Goal: Task Accomplishment & Management: Manage account settings

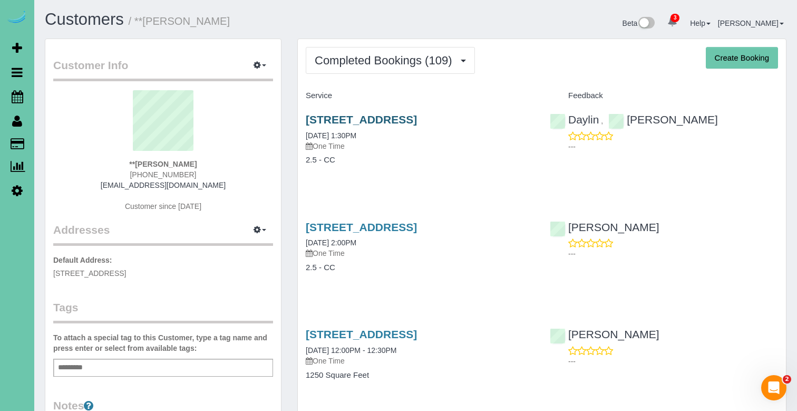
click at [413, 119] on link "[STREET_ADDRESS]" at bounding box center [361, 119] width 111 height 12
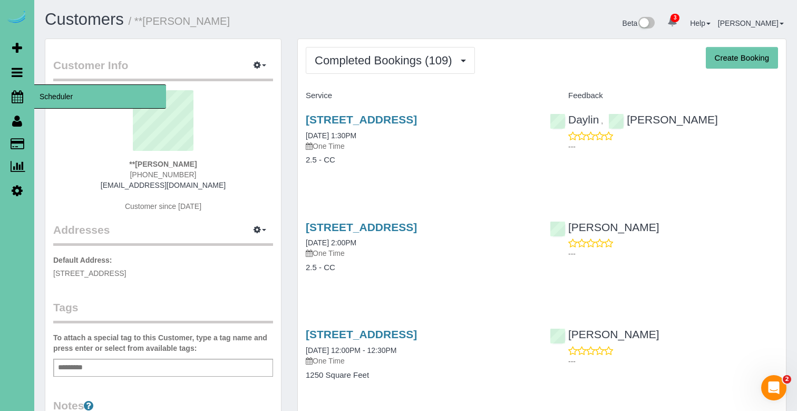
click at [17, 99] on icon at bounding box center [18, 96] width 12 height 13
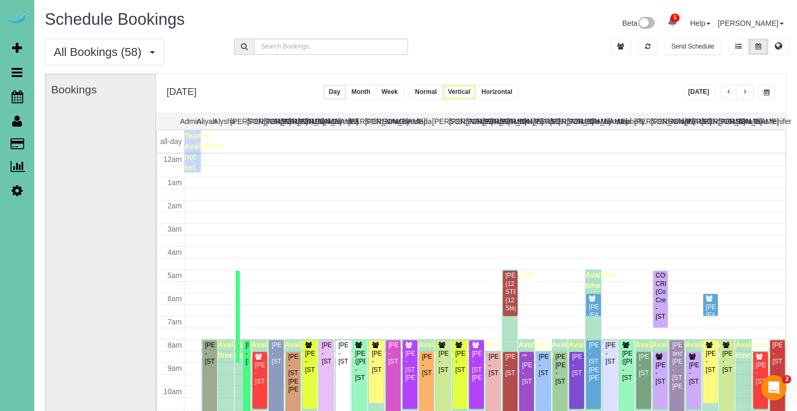
scroll to position [140, 0]
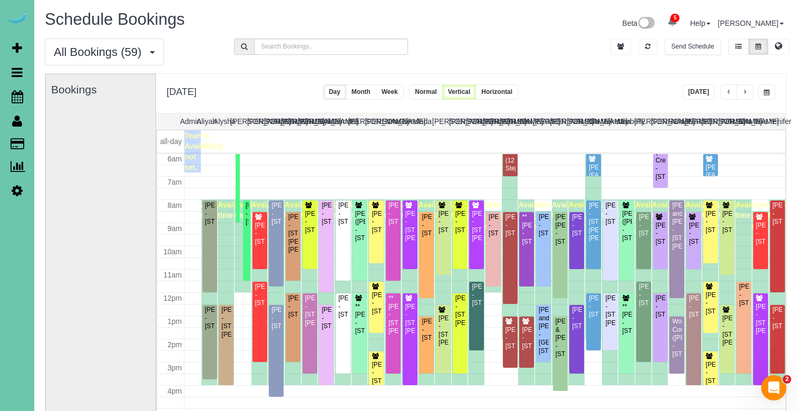
click at [743, 93] on span "button" at bounding box center [744, 92] width 5 height 6
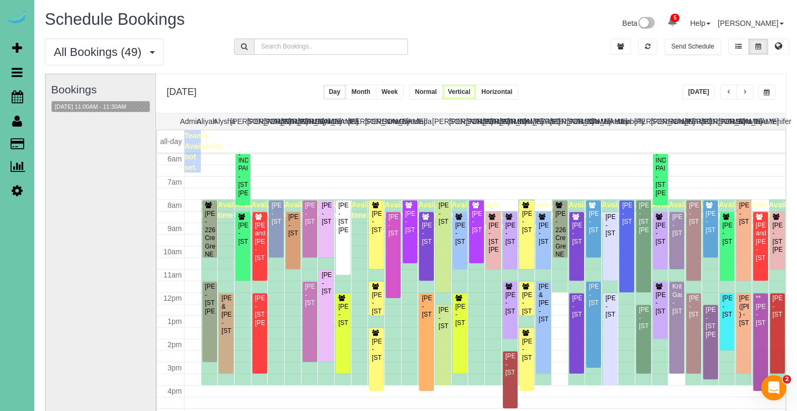
click at [743, 93] on span "button" at bounding box center [744, 92] width 5 height 6
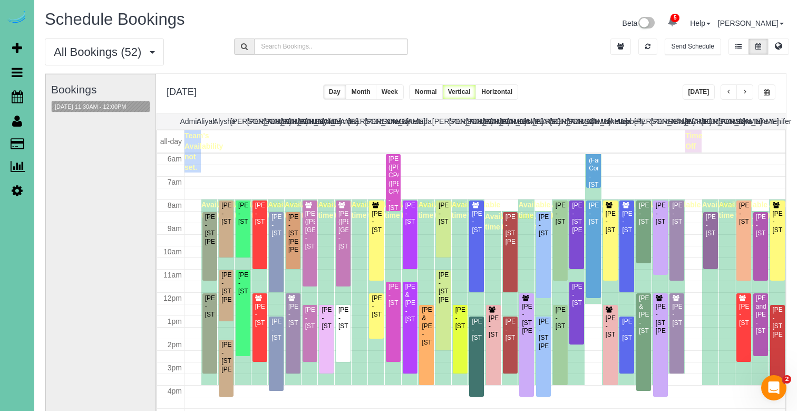
click at [743, 93] on span "button" at bounding box center [744, 92] width 5 height 6
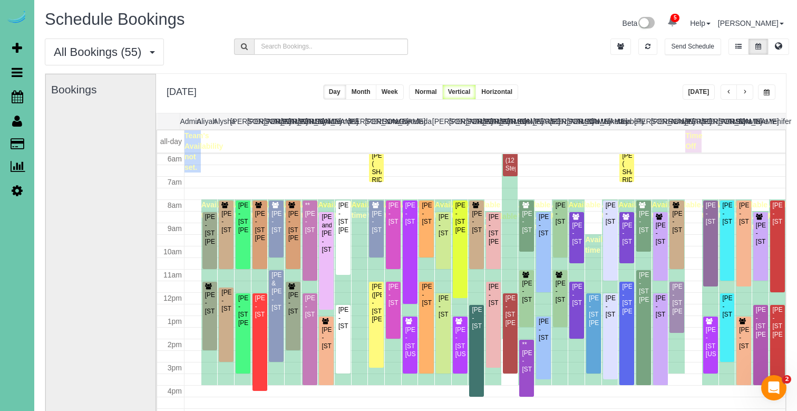
click at [743, 93] on span "button" at bounding box center [744, 92] width 5 height 6
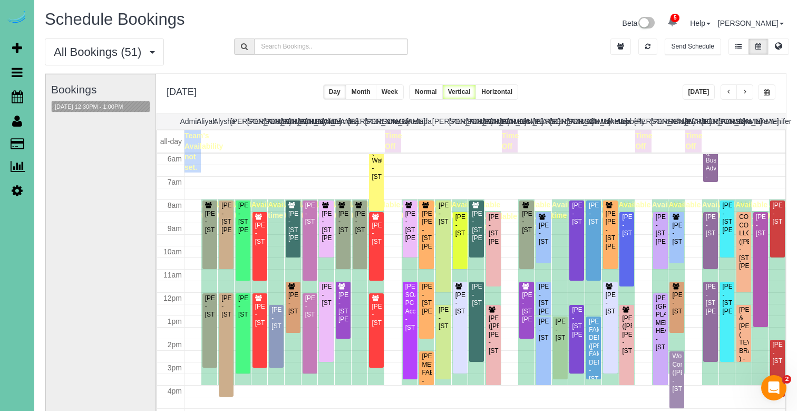
click at [762, 92] on button "button" at bounding box center [766, 91] width 17 height 15
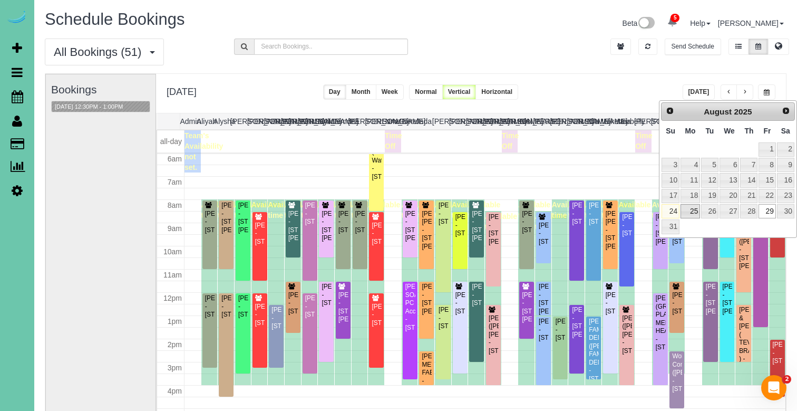
click at [688, 204] on link "25" at bounding box center [691, 211] width 20 height 14
type input "**********"
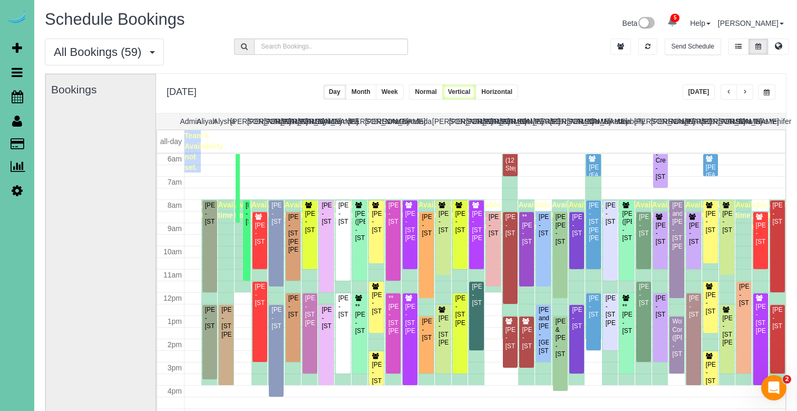
click at [744, 91] on span "button" at bounding box center [744, 92] width 5 height 6
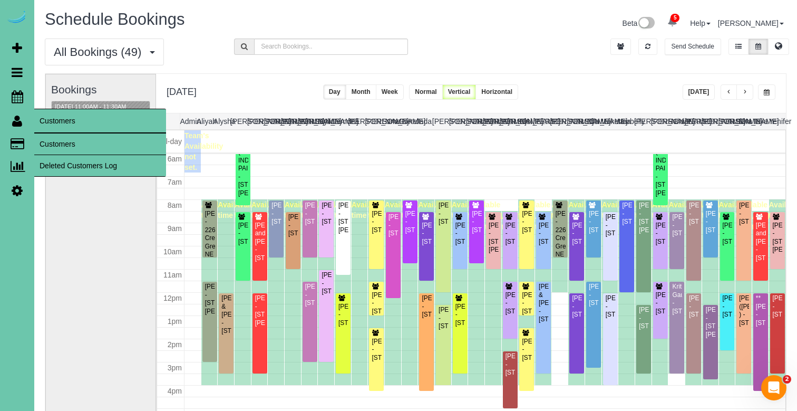
click at [69, 145] on link "Customers" at bounding box center [100, 143] width 132 height 21
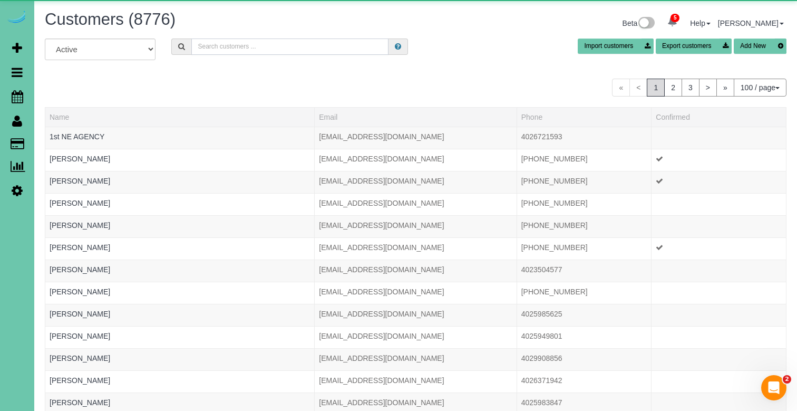
click at [252, 45] on input "text" at bounding box center [289, 46] width 197 height 16
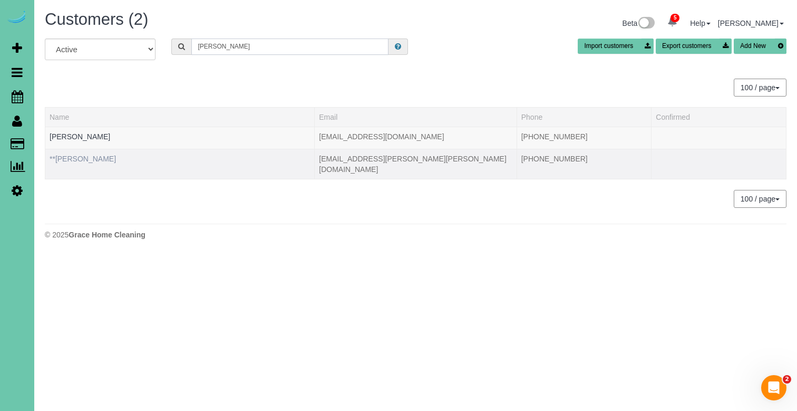
type input "[PERSON_NAME]"
click at [112, 160] on link "**[PERSON_NAME]" at bounding box center [83, 158] width 66 height 8
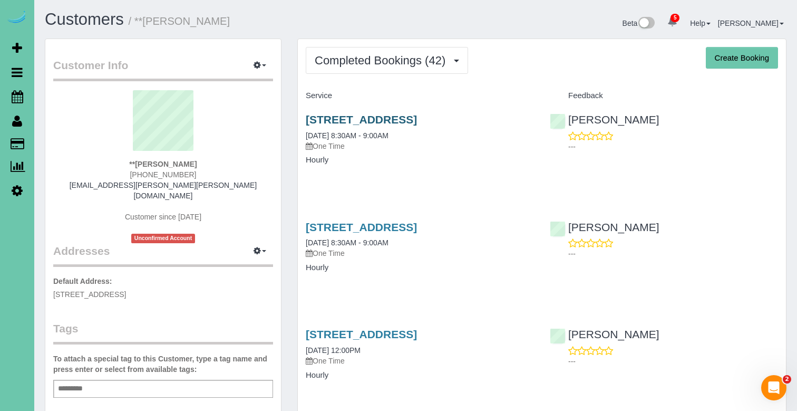
click at [404, 119] on link "[STREET_ADDRESS]" at bounding box center [361, 119] width 111 height 12
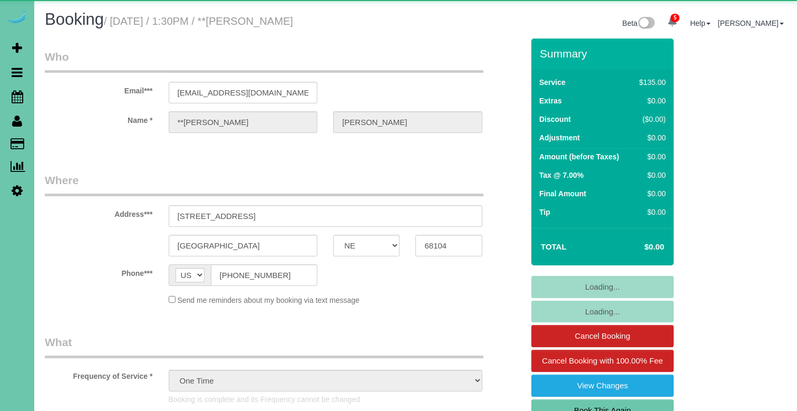
select select "NE"
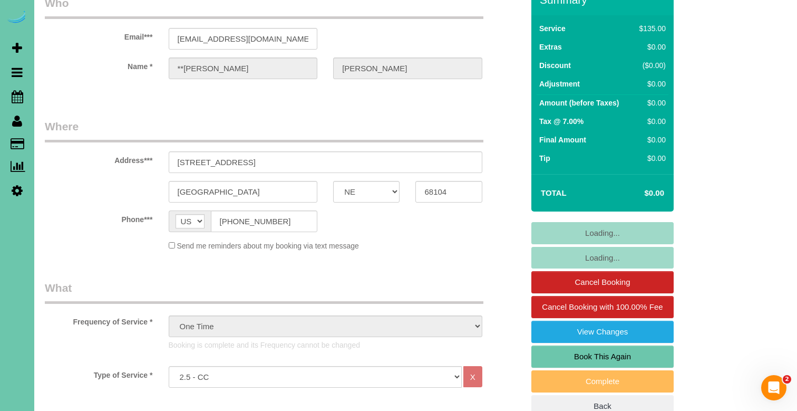
scroll to position [56, 0]
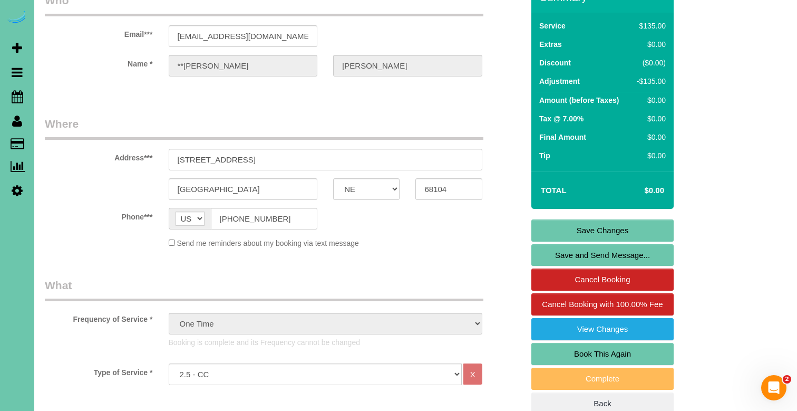
click at [542, 353] on link "Book This Again" at bounding box center [602, 354] width 142 height 22
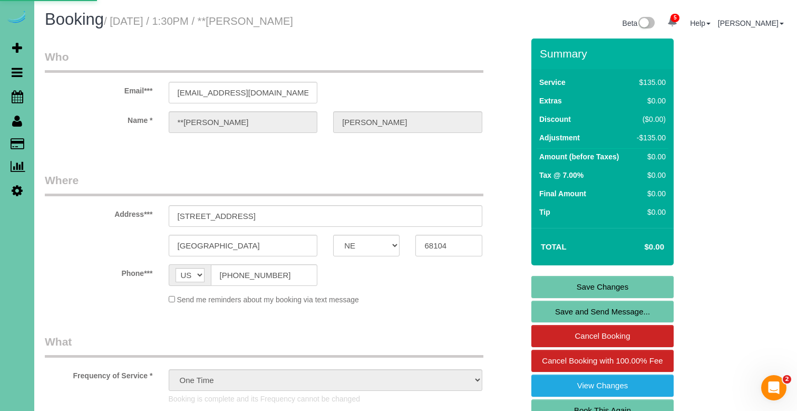
select select "NE"
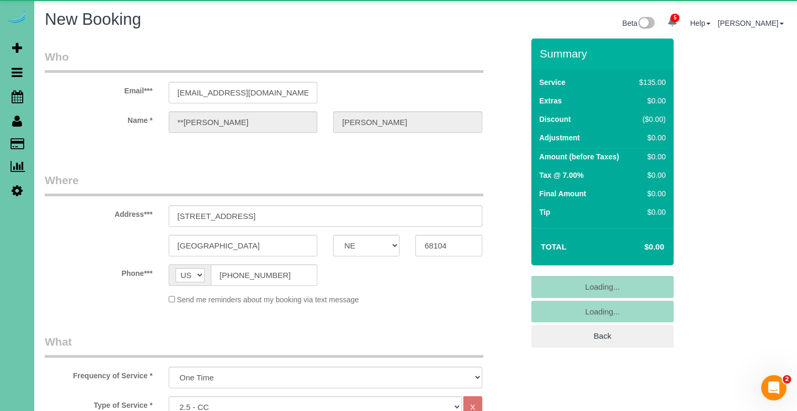
select select "object:1638"
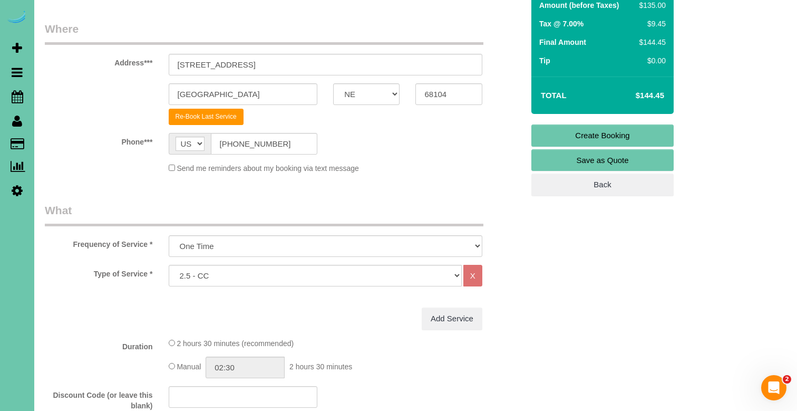
scroll to position [161, 0]
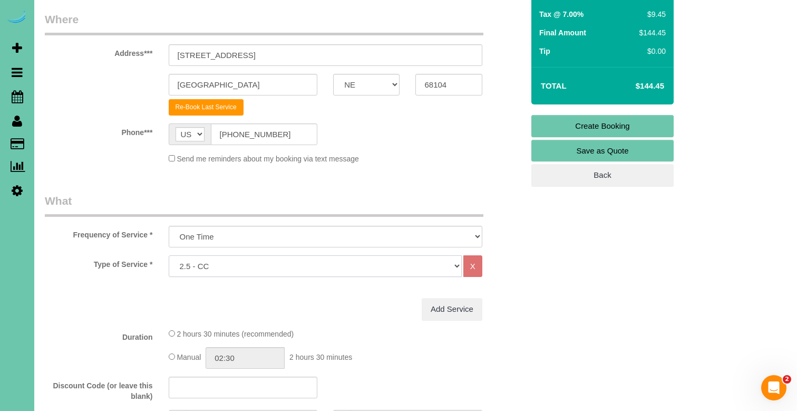
select select "60"
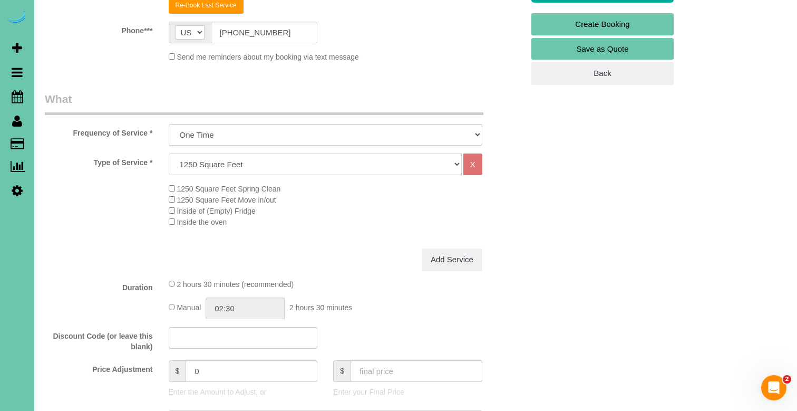
scroll to position [302, 0]
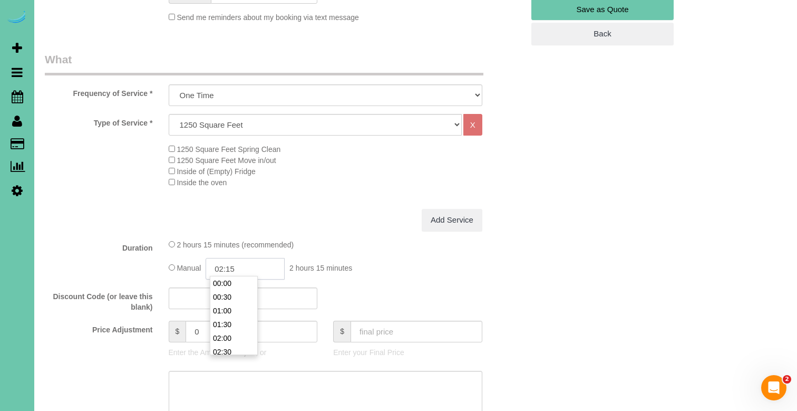
click at [230, 270] on input "02:15" at bounding box center [245, 269] width 79 height 22
click at [218, 313] on li "02:30" at bounding box center [233, 307] width 47 height 14
click at [247, 276] on fieldset "What Frequency of Service * One Time Weekly (0% for the First Booking) Bi-Weekl…" at bounding box center [284, 356] width 479 height 609
click at [249, 268] on input "02:30" at bounding box center [245, 269] width 79 height 22
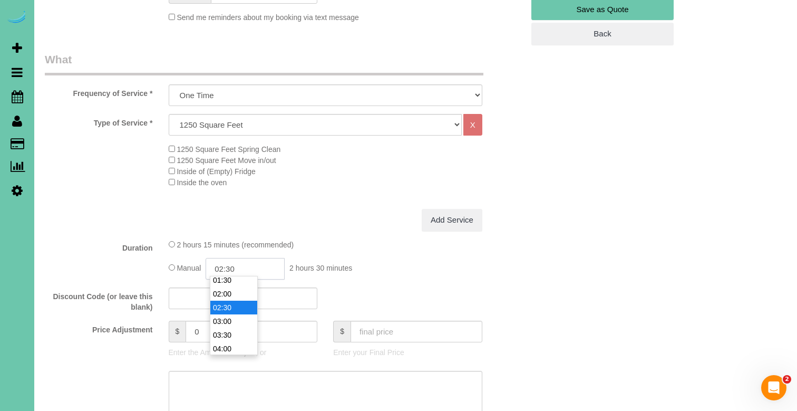
scroll to position [55, 0]
click at [237, 306] on li "03:00" at bounding box center [233, 311] width 47 height 14
click at [250, 271] on input "03:00" at bounding box center [245, 269] width 79 height 22
type input "03:15"
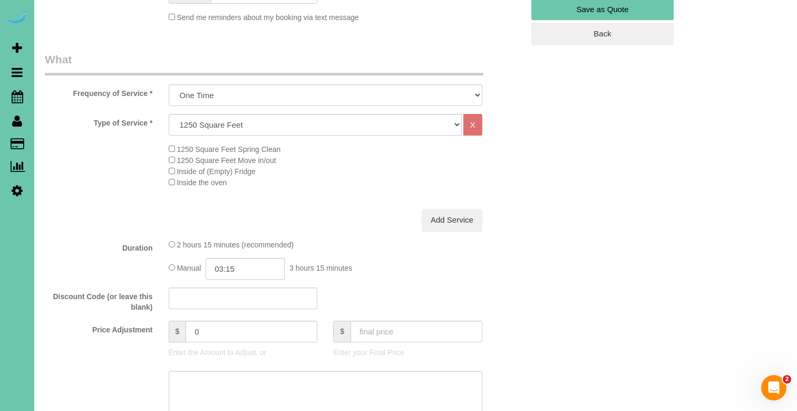
click at [391, 223] on div "Add Service" at bounding box center [325, 220] width 329 height 22
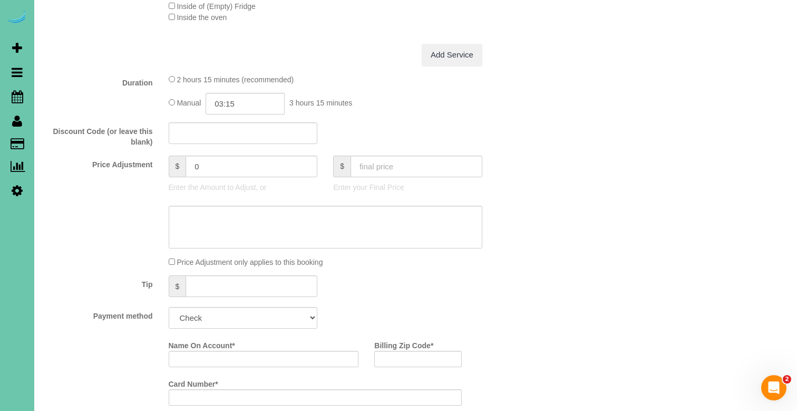
scroll to position [475, 0]
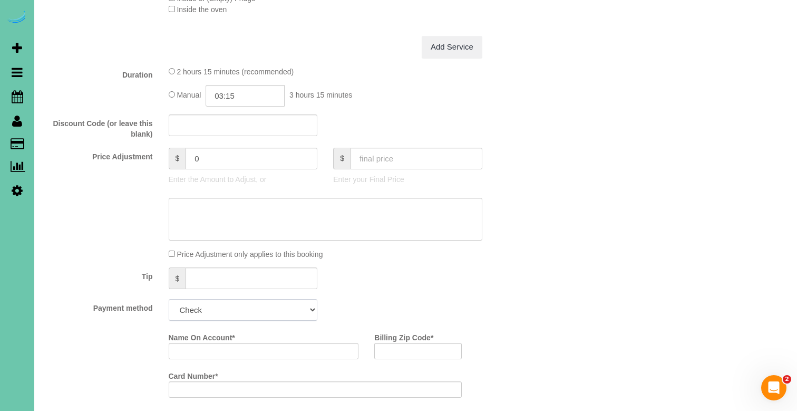
select select "string:check"
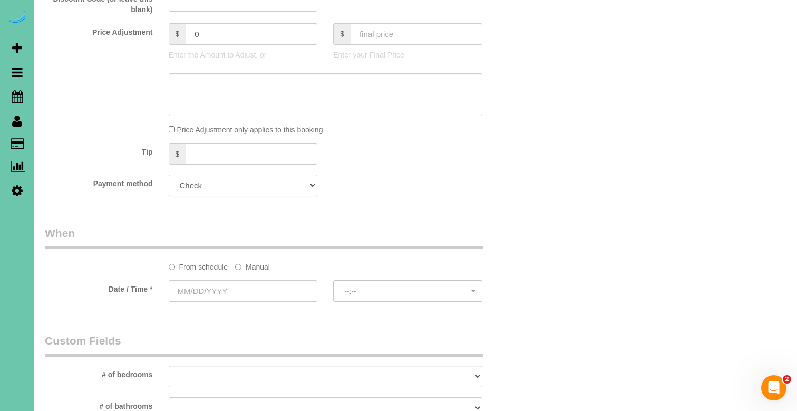
scroll to position [608, 0]
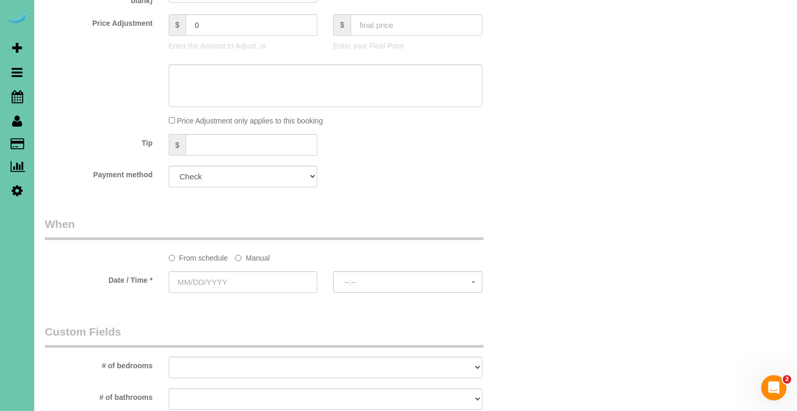
click at [260, 261] on sui-booking-spot "From schedule Manual Date / Time * --:-- --:--" at bounding box center [284, 255] width 479 height 79
click at [260, 252] on label "Manual" at bounding box center [252, 256] width 35 height 14
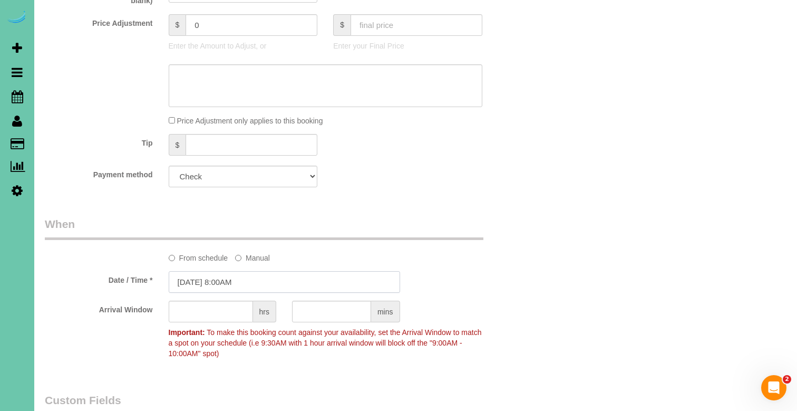
click at [247, 277] on input "08/24/2025 8:00AM" at bounding box center [284, 282] width 231 height 22
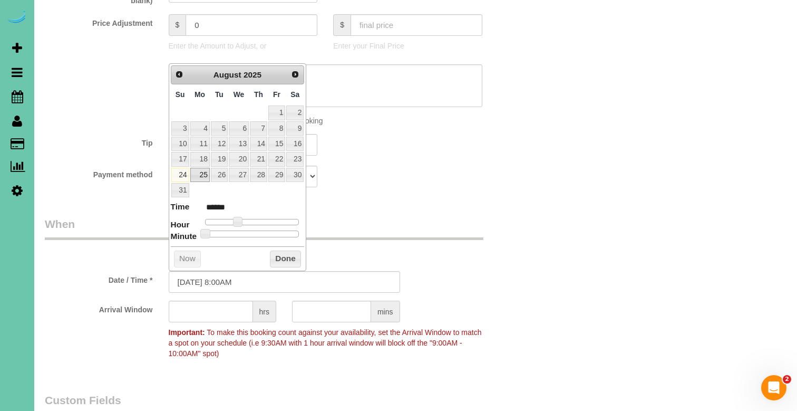
click at [203, 171] on link "25" at bounding box center [200, 175] width 20 height 14
click at [232, 275] on input "08/25/2025 8:00AM" at bounding box center [284, 282] width 231 height 22
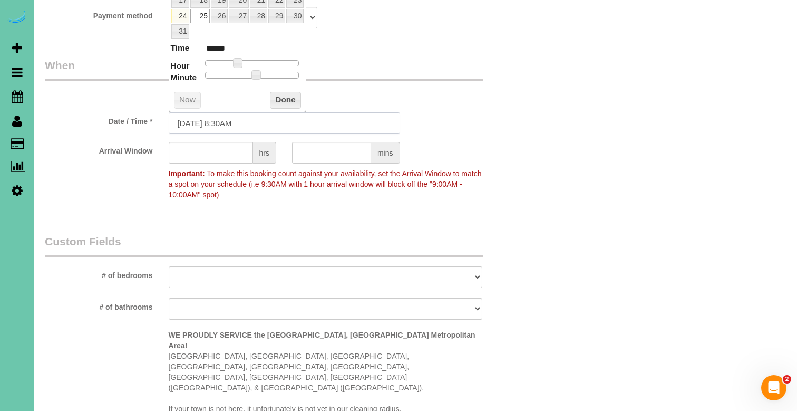
scroll to position [773, 0]
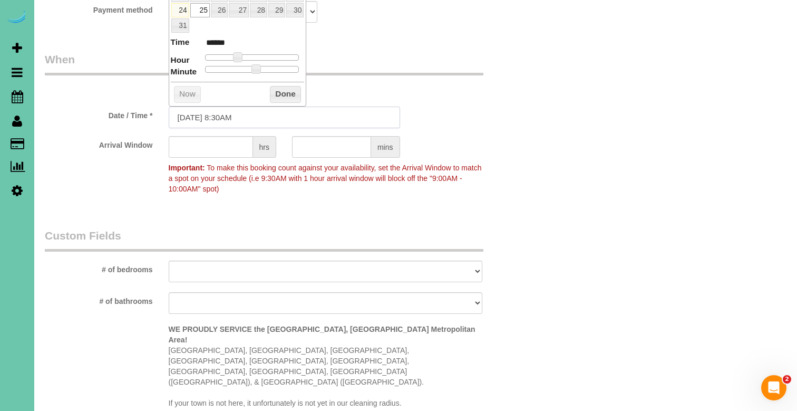
type input "08/25/2025 8:30AM"
click at [315, 143] on input "text" at bounding box center [331, 147] width 79 height 22
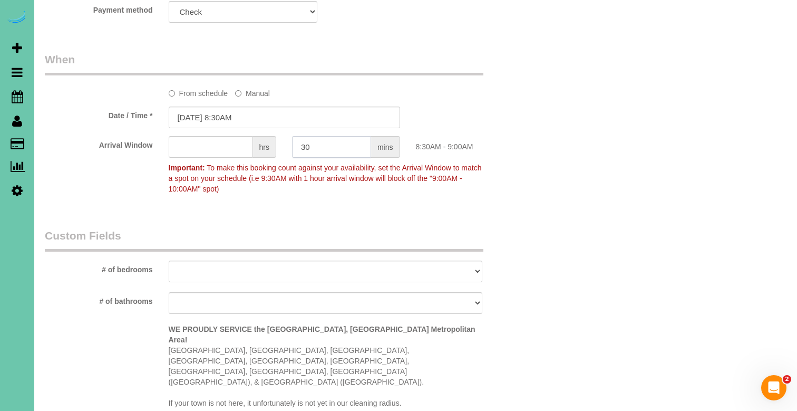
type input "30"
select select "number:36"
select select "number:41"
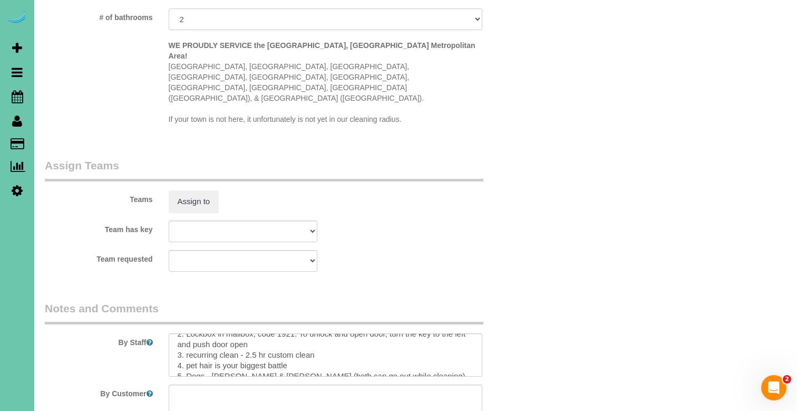
scroll to position [22, 0]
drag, startPoint x: 328, startPoint y: 317, endPoint x: 246, endPoint y: 320, distance: 82.3
click at [246, 333] on textarea at bounding box center [326, 354] width 314 height 43
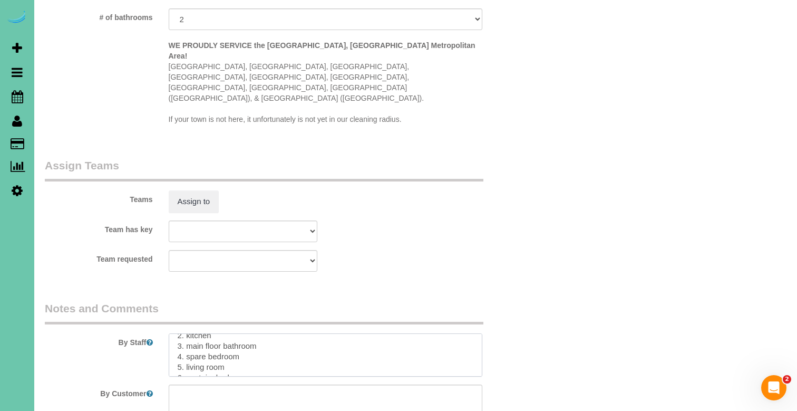
scroll to position [179, 0]
drag, startPoint x: 178, startPoint y: 309, endPoint x: 206, endPoint y: 352, distance: 50.3
click at [206, 352] on sui-booking-comments "By Staff By Customer Customer Profile Notes Add a note" at bounding box center [284, 375] width 479 height 150
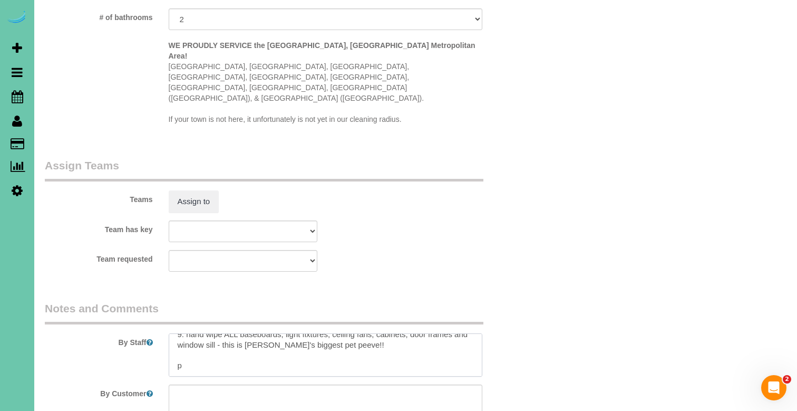
scroll to position [119, 0]
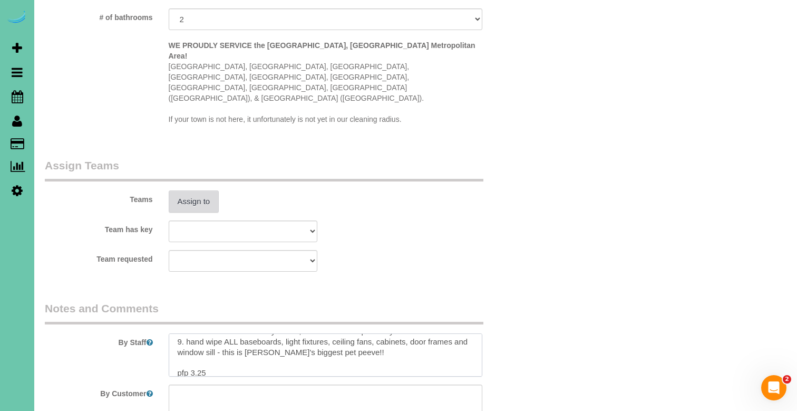
type textarea "1. credit 2. Lockbox in mailbox; code 1921. To unlock and open door, turn the k…"
click at [195, 190] on button "Assign to" at bounding box center [194, 201] width 51 height 22
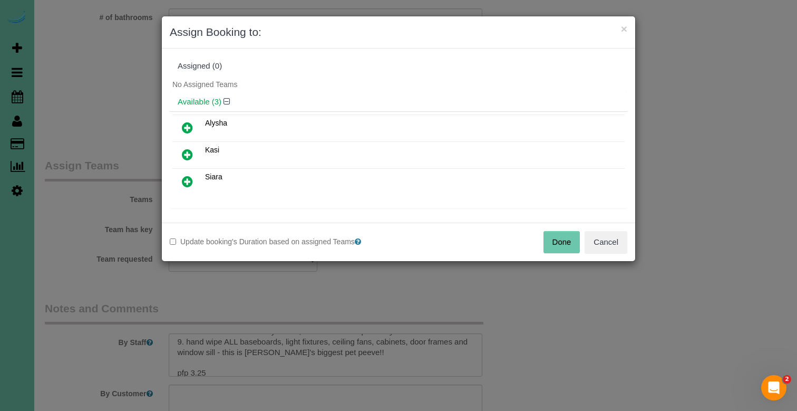
click at [189, 153] on icon at bounding box center [187, 154] width 11 height 13
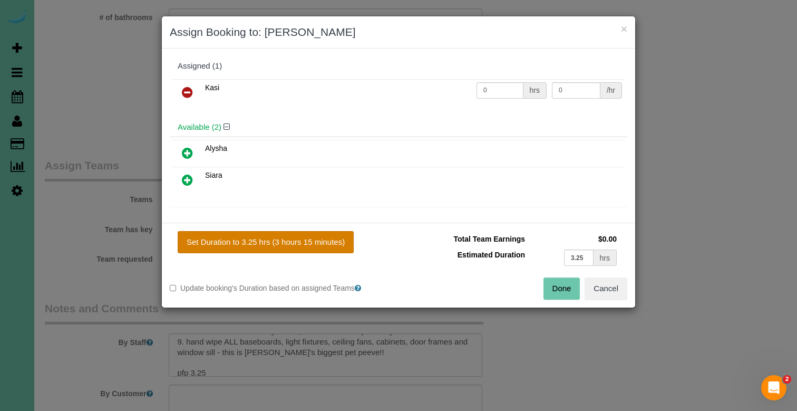
click at [234, 238] on button "Set Duration to 3.25 hrs (3 hours 15 minutes)" at bounding box center [266, 242] width 176 height 22
type input "3.25"
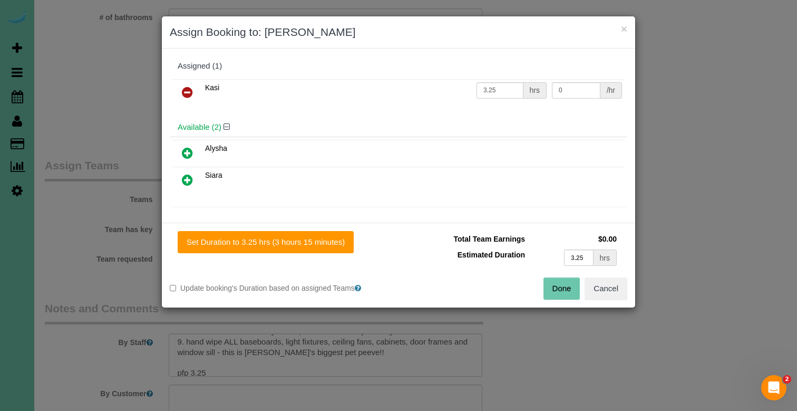
click at [566, 281] on button "Done" at bounding box center [561, 288] width 37 height 22
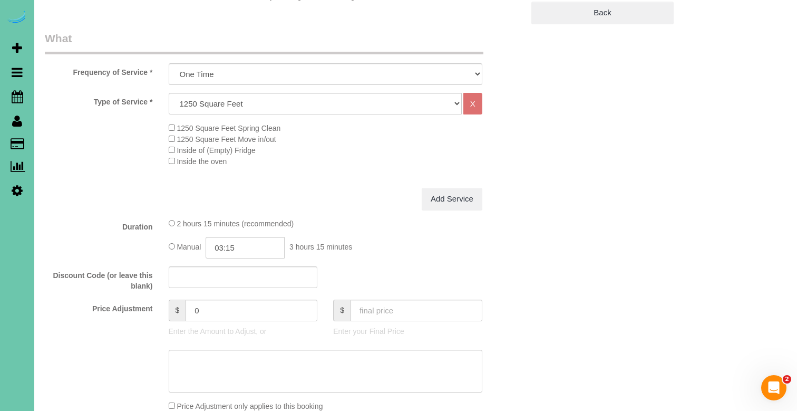
scroll to position [464, 0]
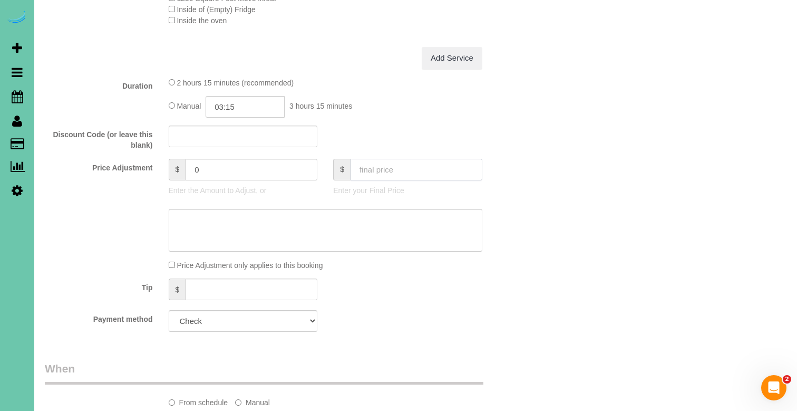
click at [420, 166] on input "text" at bounding box center [417, 170] width 132 height 22
type input "0"
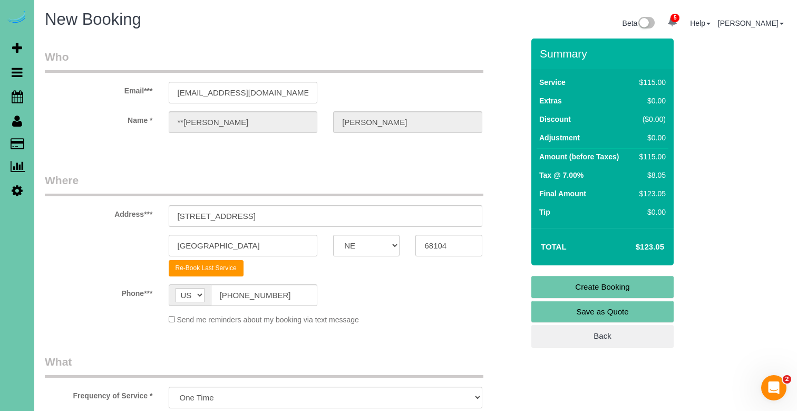
type input "-115"
click at [546, 292] on link "Create Booking" at bounding box center [602, 287] width 142 height 22
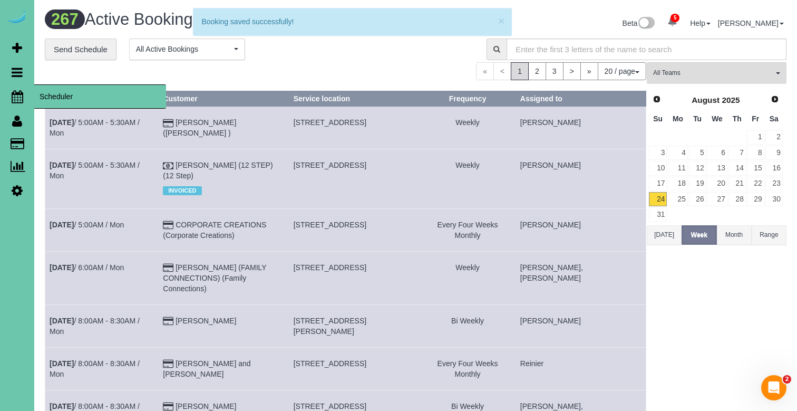
click at [15, 100] on icon at bounding box center [18, 96] width 12 height 13
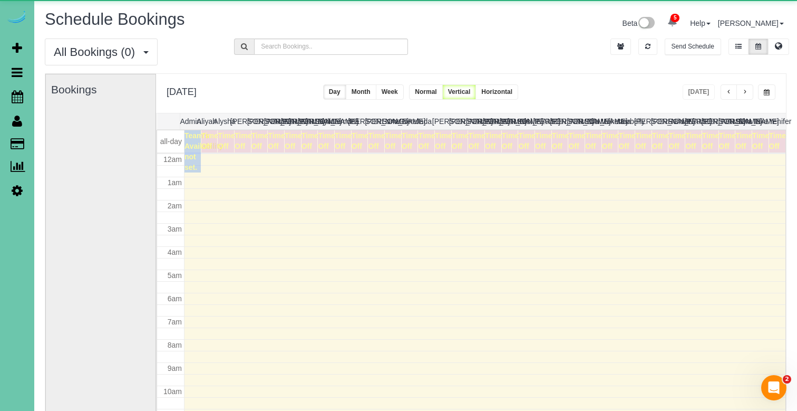
scroll to position [140, 0]
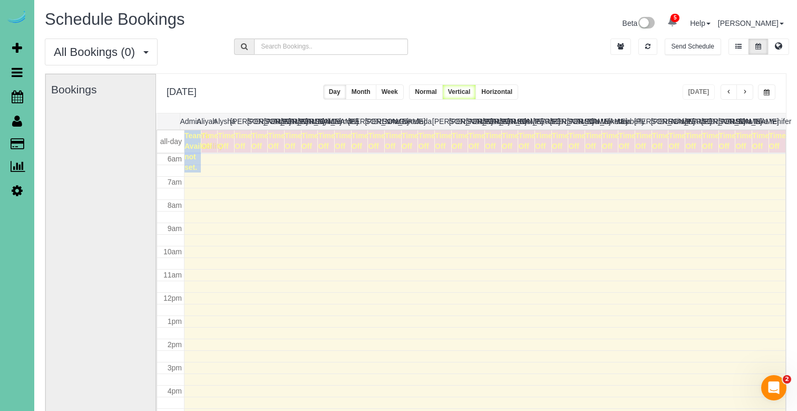
click at [743, 93] on span "button" at bounding box center [744, 92] width 5 height 6
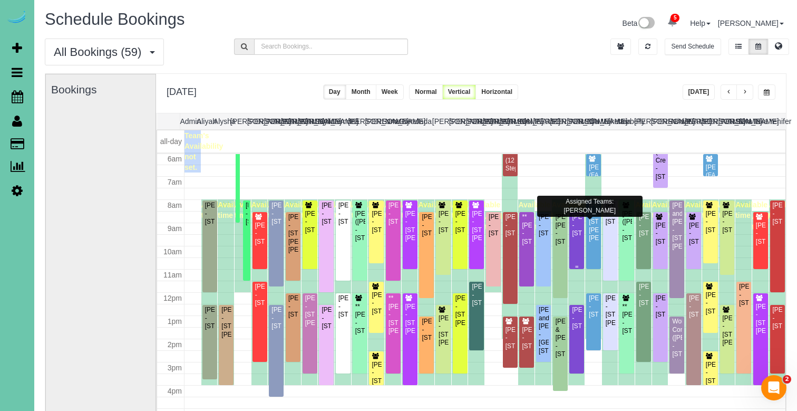
click at [575, 235] on div "[PERSON_NAME] - [STREET_ADDRESS]" at bounding box center [576, 225] width 11 height 24
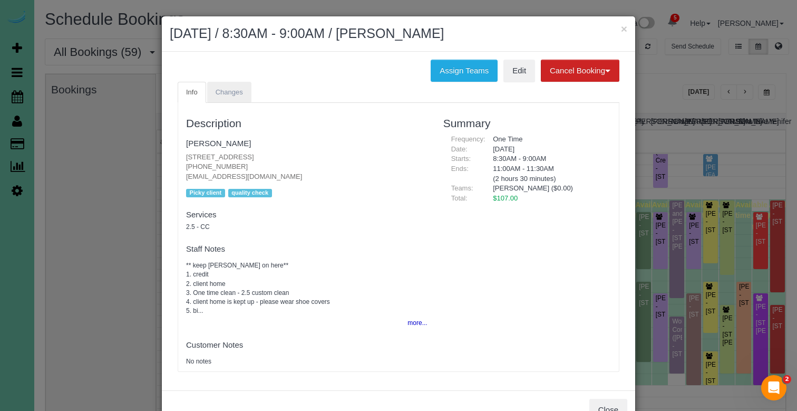
click at [231, 85] on link "Changes" at bounding box center [229, 93] width 44 height 22
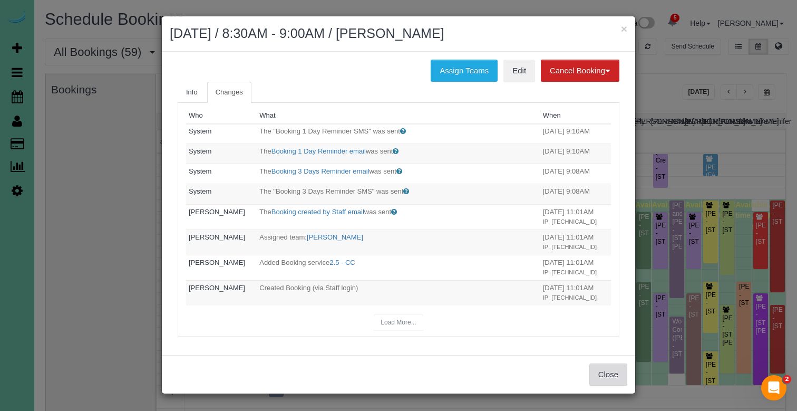
click at [613, 363] on button "Close" at bounding box center [608, 374] width 38 height 22
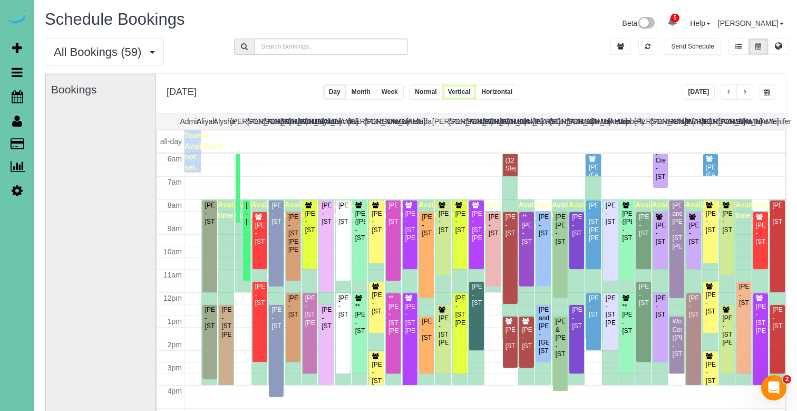
click at [745, 93] on span "button" at bounding box center [744, 92] width 5 height 6
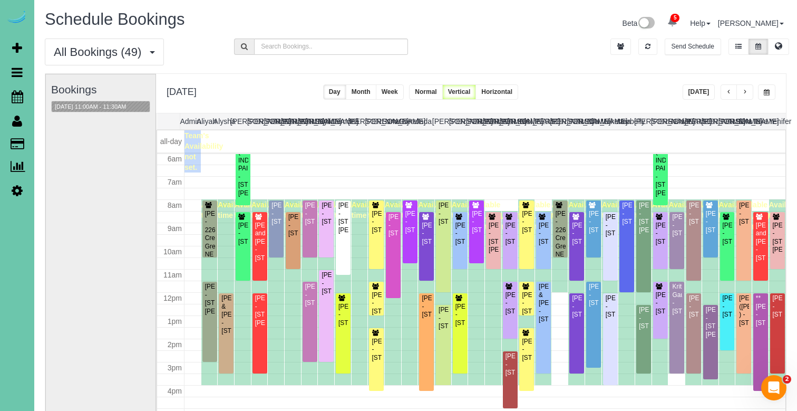
click at [727, 92] on span "button" at bounding box center [728, 92] width 5 height 6
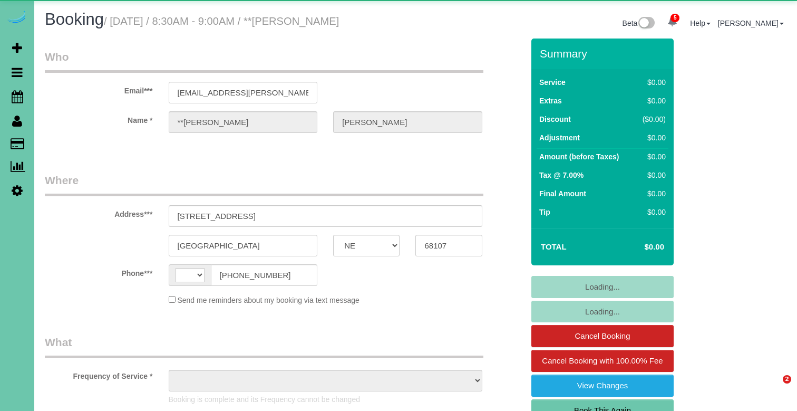
select select "NE"
select select "string:US"
select select "object:751"
select select "number:40"
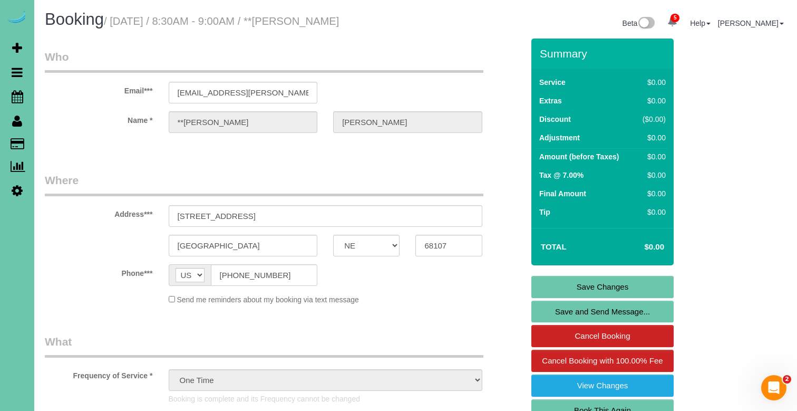
click at [548, 399] on link "Book This Again" at bounding box center [602, 410] width 142 height 22
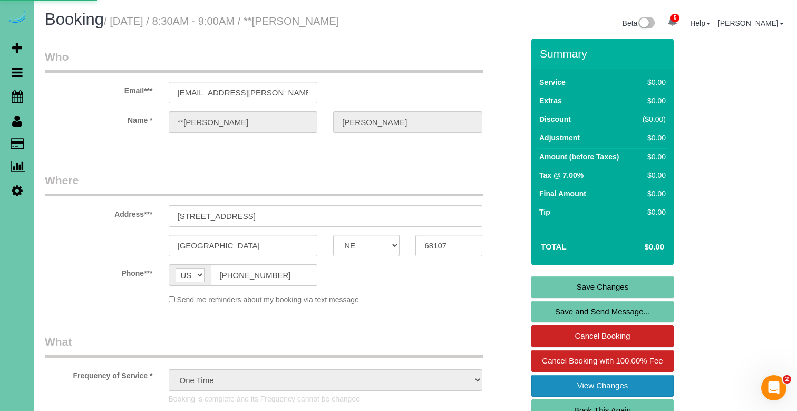
select select "NE"
select select "number:40"
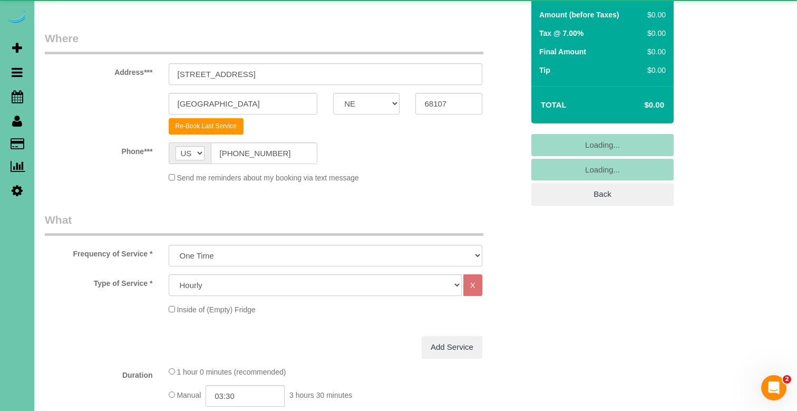
select select "object:1652"
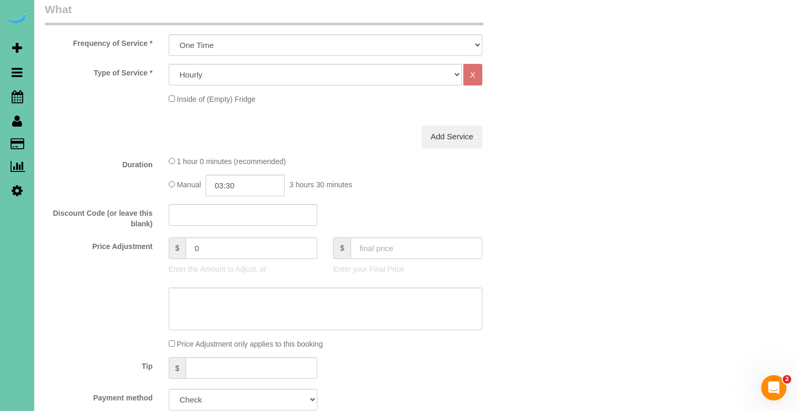
scroll to position [352, 0]
click at [268, 184] on input "03:30" at bounding box center [245, 185] width 79 height 22
type input "03:00"
click at [224, 204] on li "03:00" at bounding box center [233, 202] width 47 height 14
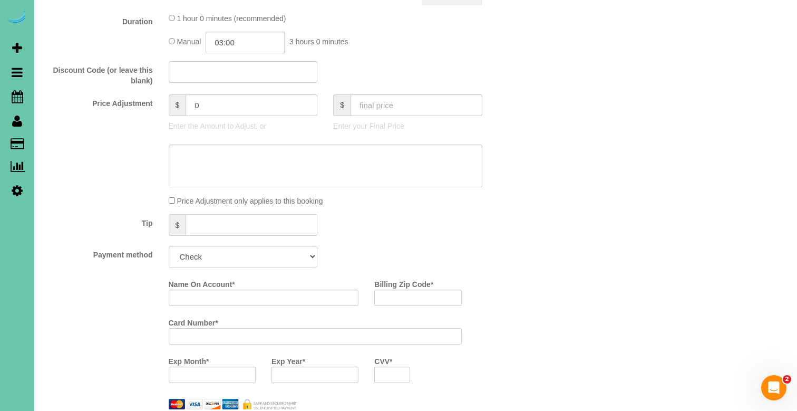
scroll to position [517, 0]
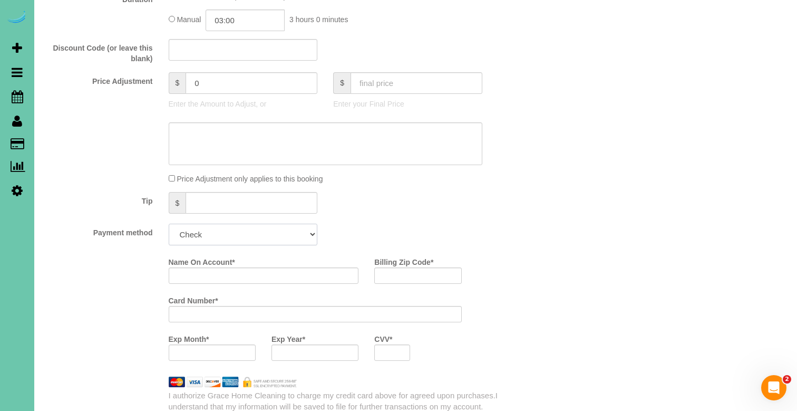
select select "string:check"
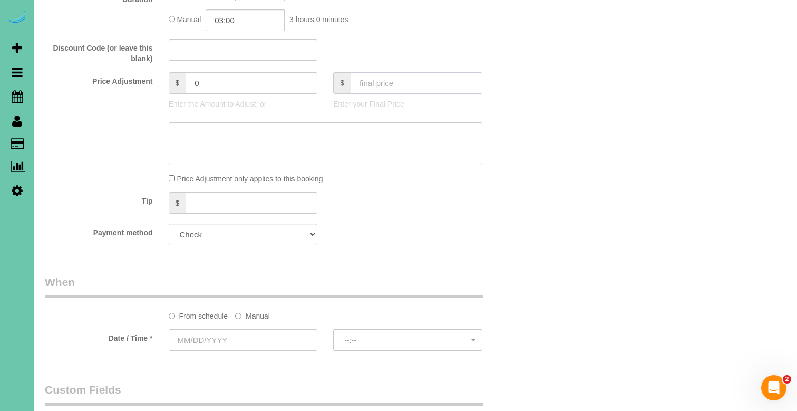
click at [366, 80] on input "text" at bounding box center [417, 83] width 132 height 22
type input "0"
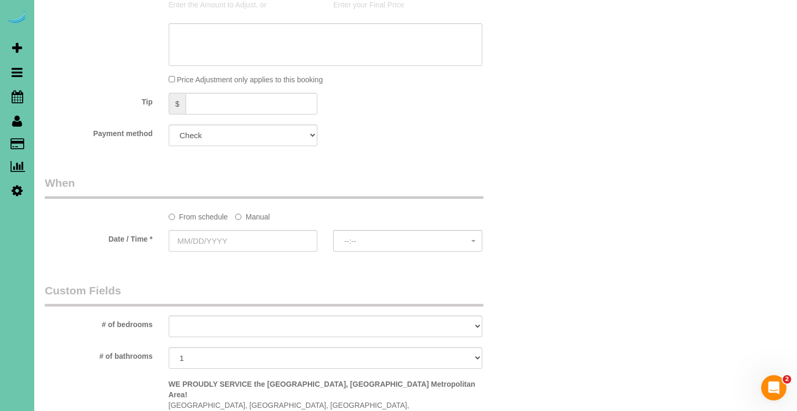
scroll to position [623, 0]
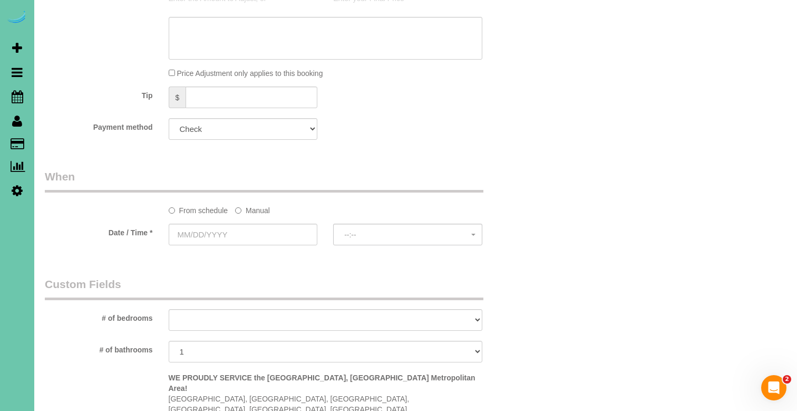
click at [251, 211] on label "Manual" at bounding box center [252, 208] width 35 height 14
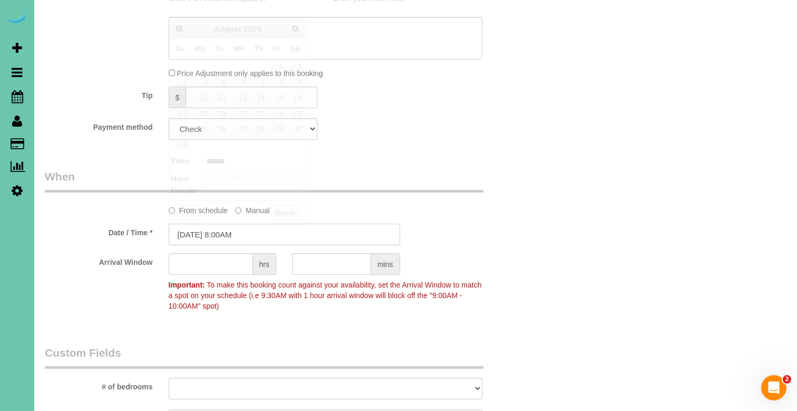
click at [244, 234] on input "08/24/2025 8:00AM" at bounding box center [284, 235] width 231 height 22
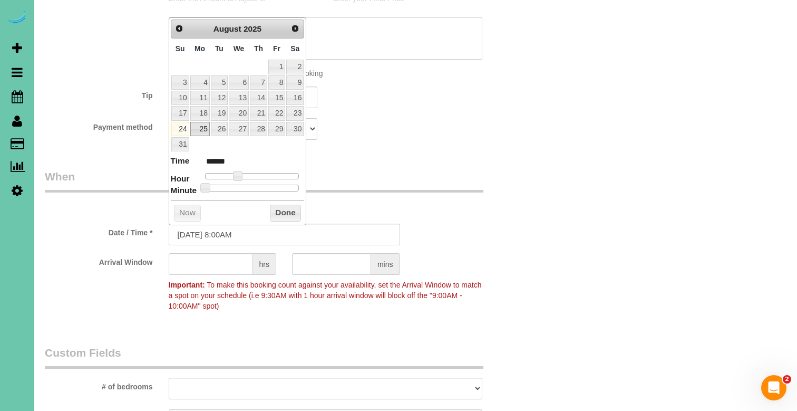
click at [200, 126] on link "25" at bounding box center [200, 129] width 20 height 14
type input "08/25/2025 8:00AM"
click at [274, 208] on button "Done" at bounding box center [285, 213] width 31 height 17
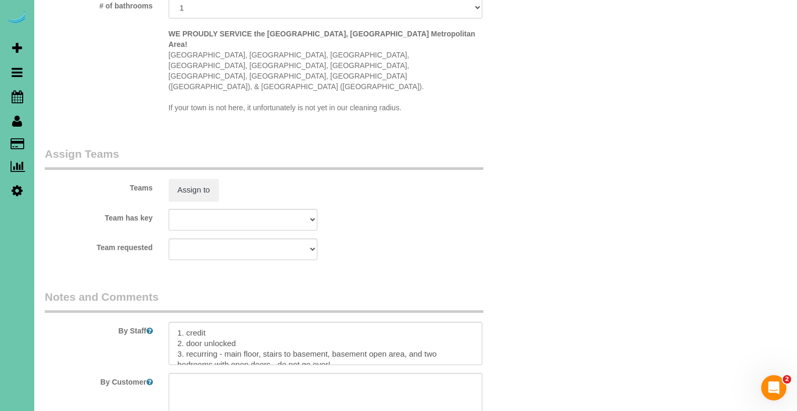
scroll to position [1043, 0]
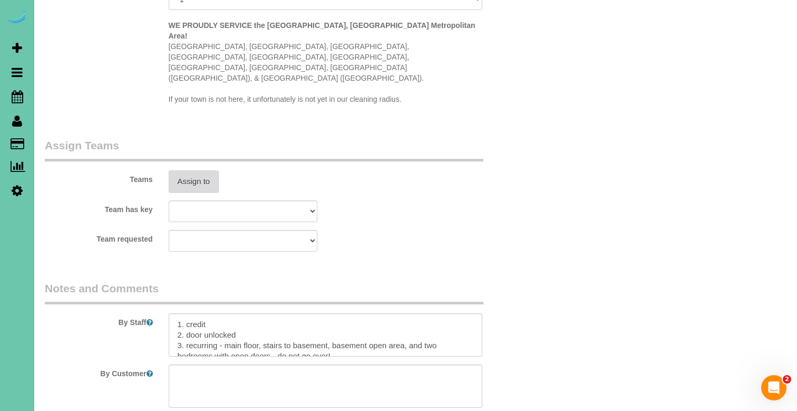
click at [210, 170] on button "Assign to" at bounding box center [194, 181] width 51 height 22
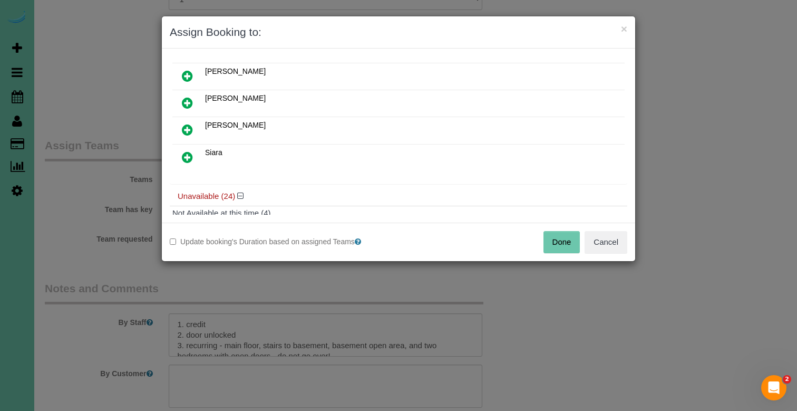
scroll to position [269, 0]
click at [187, 151] on icon at bounding box center [187, 155] width 11 height 13
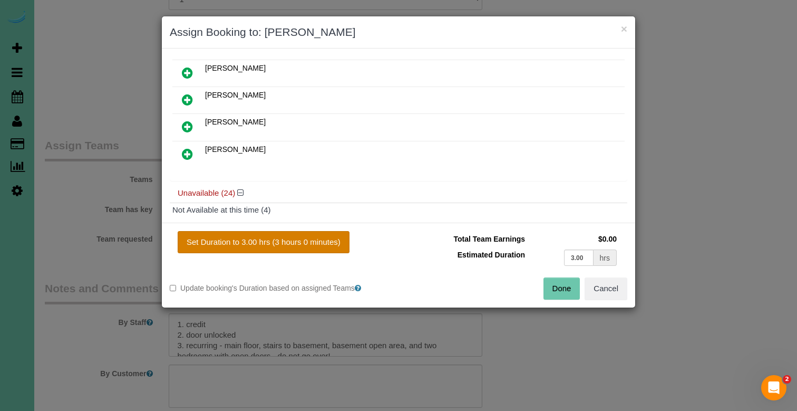
click at [266, 240] on button "Set Duration to 3.00 hrs (3 hours 0 minutes)" at bounding box center [264, 242] width 172 height 22
type input "3.00"
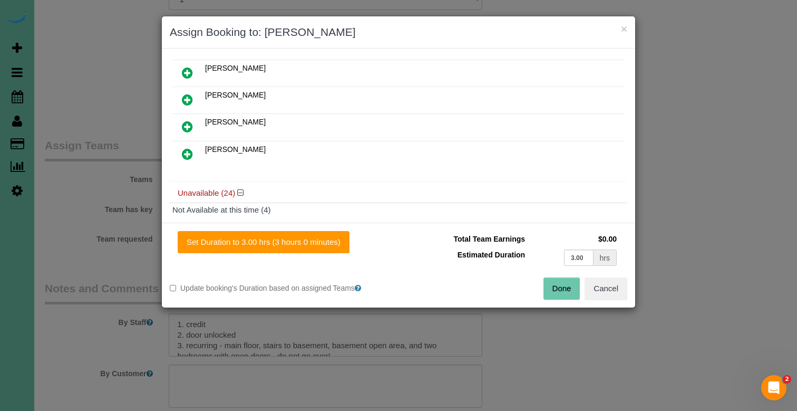
click at [564, 286] on button "Done" at bounding box center [561, 288] width 37 height 22
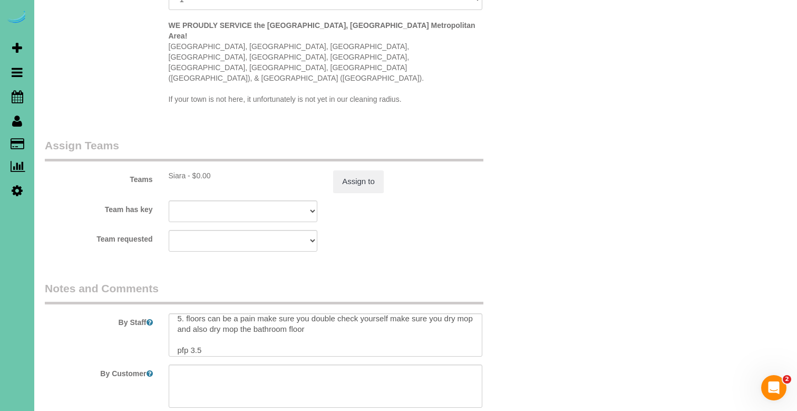
scroll to position [69, 0]
click at [310, 313] on textarea at bounding box center [326, 334] width 314 height 43
click at [290, 314] on textarea at bounding box center [326, 334] width 314 height 43
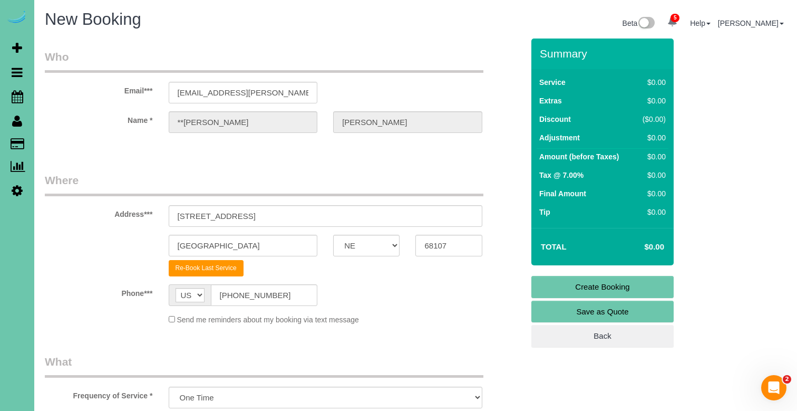
scroll to position [0, 0]
type textarea "1. credit 2. door unlocked 3. recurring - main floor, stairs to basement, basem…"
click at [571, 281] on link "Create Booking" at bounding box center [602, 287] width 142 height 22
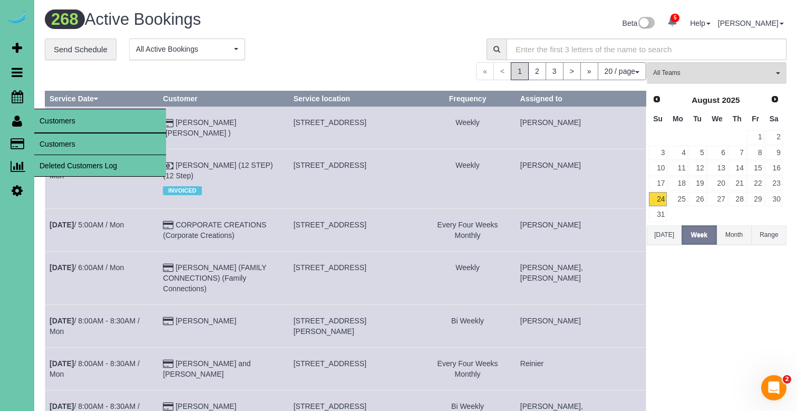
click at [21, 121] on icon at bounding box center [17, 120] width 10 height 13
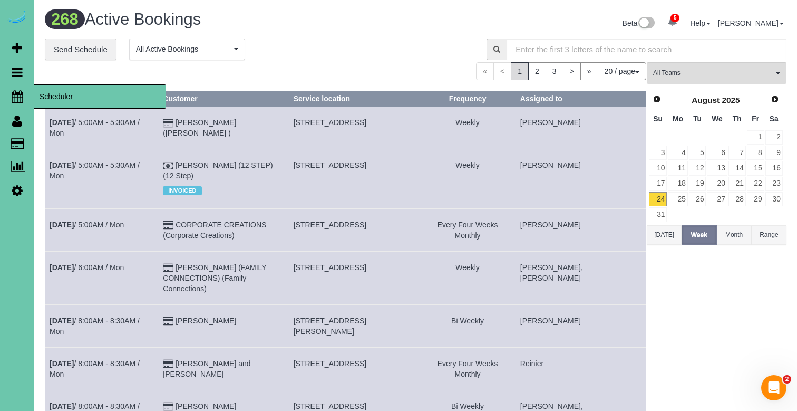
click at [52, 96] on span "Scheduler" at bounding box center [100, 96] width 132 height 24
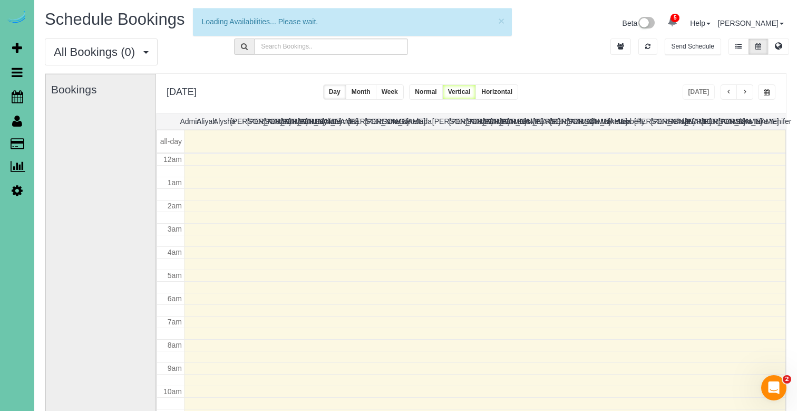
scroll to position [140, 0]
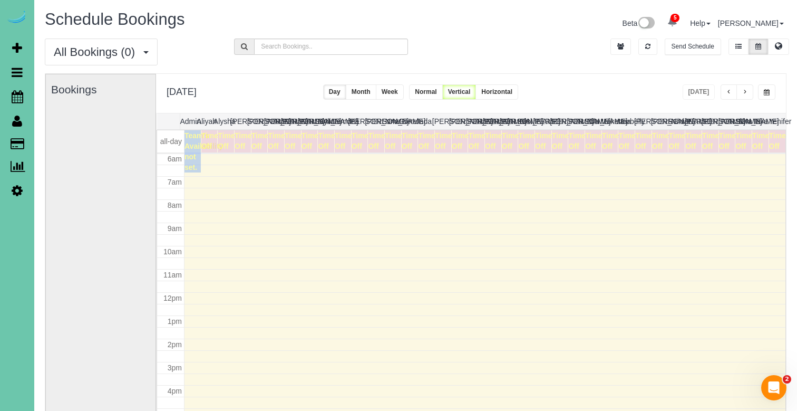
click at [744, 93] on span "button" at bounding box center [744, 92] width 5 height 6
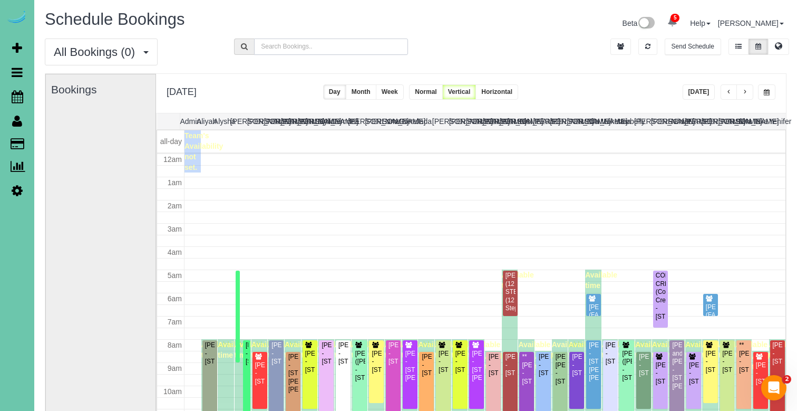
click at [337, 45] on input "text" at bounding box center [330, 46] width 153 height 16
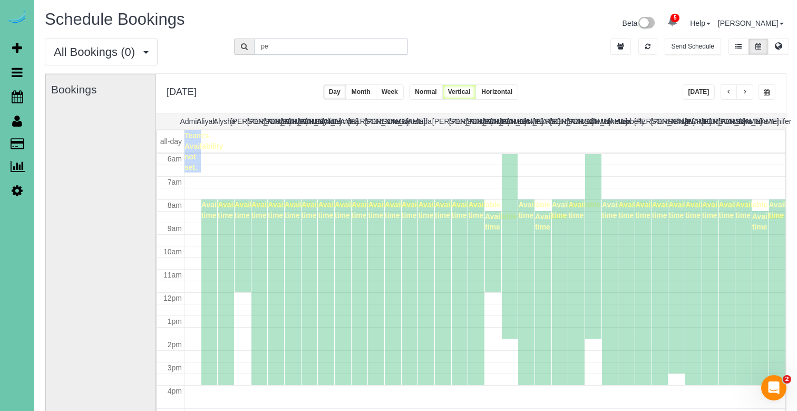
type input "p"
type input "n"
type input "4723"
click at [208, 327] on div "[PERSON_NAME] - [STREET_ADDRESS]" at bounding box center [210, 318] width 11 height 24
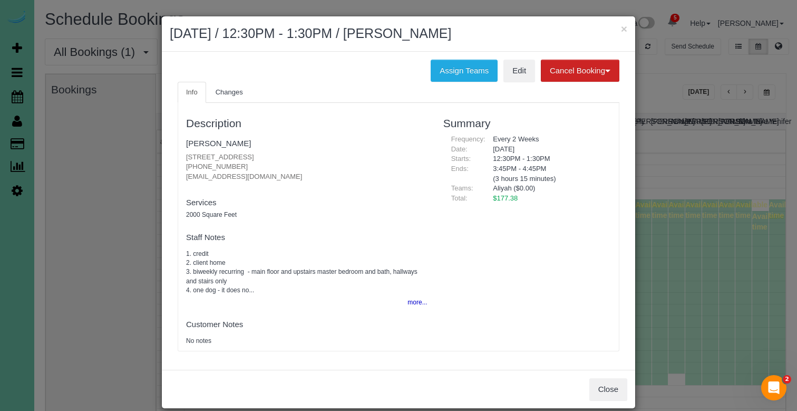
drag, startPoint x: 238, startPoint y: 163, endPoint x: 183, endPoint y: 164, distance: 55.4
click at [183, 164] on div "Description Mick Pierce 308 Inglewood Dr, Papillion, NE 68133 (402) 690-4723 dq…" at bounding box center [306, 226] width 257 height 237
copy p "(402) 690-4723"
